Goal: Information Seeking & Learning: Compare options

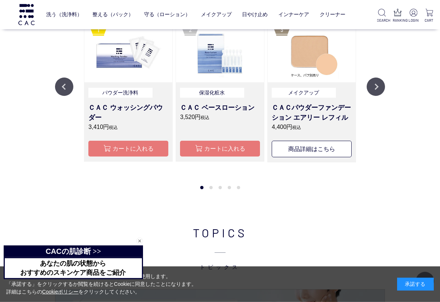
scroll to position [767, 0]
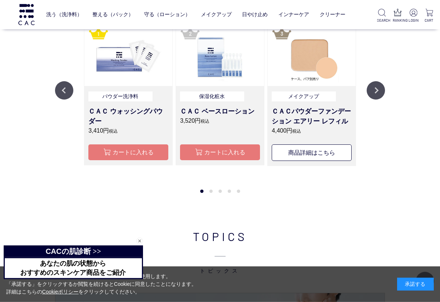
click at [381, 88] on button "Next" at bounding box center [376, 90] width 18 height 18
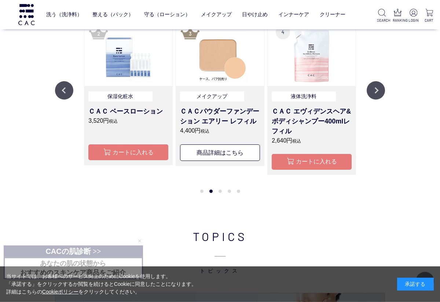
click at [373, 83] on button "Next" at bounding box center [376, 90] width 18 height 18
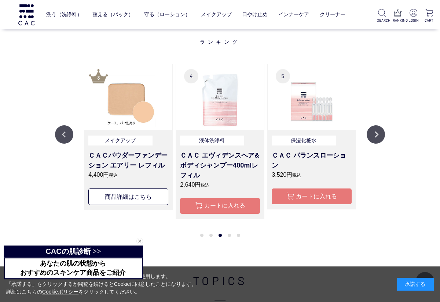
scroll to position [723, 0]
click at [140, 151] on h3 "ＣＡＣパウダーファンデーション エアリー レフィル" at bounding box center [128, 160] width 80 height 20
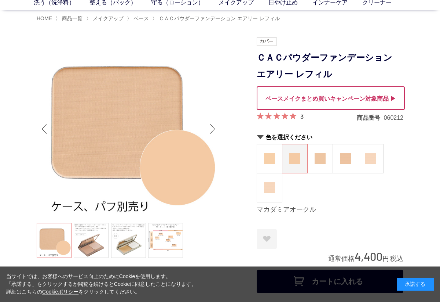
scroll to position [38, 0]
click at [267, 153] on img at bounding box center [269, 158] width 11 height 11
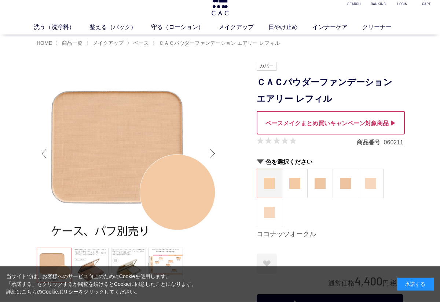
scroll to position [14, 0]
click at [368, 177] on img at bounding box center [370, 182] width 11 height 11
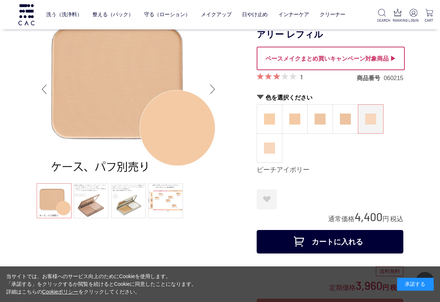
scroll to position [25, 0]
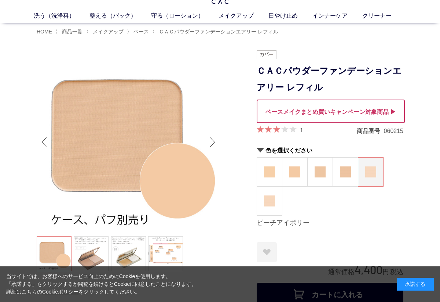
click at [273, 197] on img at bounding box center [269, 200] width 11 height 11
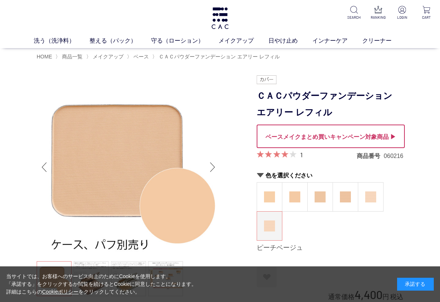
click at [216, 16] on img at bounding box center [220, 18] width 19 height 22
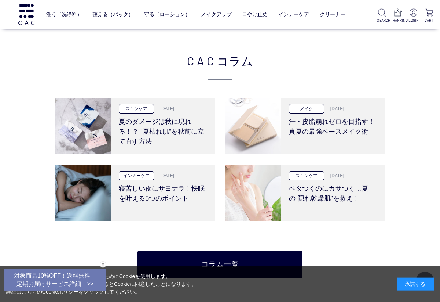
scroll to position [1398, 0]
click at [342, 125] on h3 "汗・皮脂崩れゼロを目指す！真夏の最強ベースメイク術" at bounding box center [333, 124] width 88 height 23
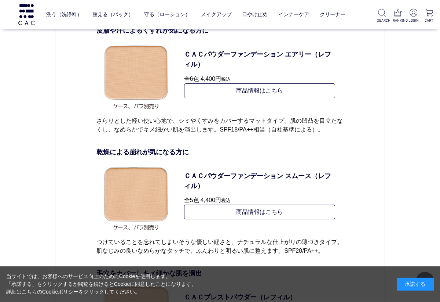
scroll to position [2875, 0]
click at [272, 171] on p "ＣＡＣパウダーファンデーション スムース（レフィル）" at bounding box center [259, 181] width 151 height 20
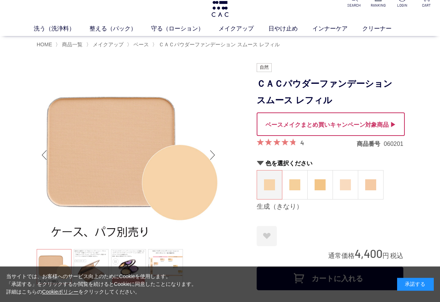
scroll to position [12, 0]
click at [347, 187] on img at bounding box center [345, 184] width 11 height 11
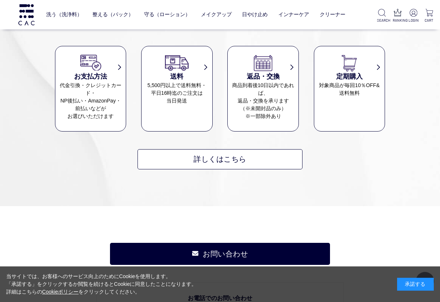
scroll to position [1674, 0]
